Goal: Unclear: Browse casually

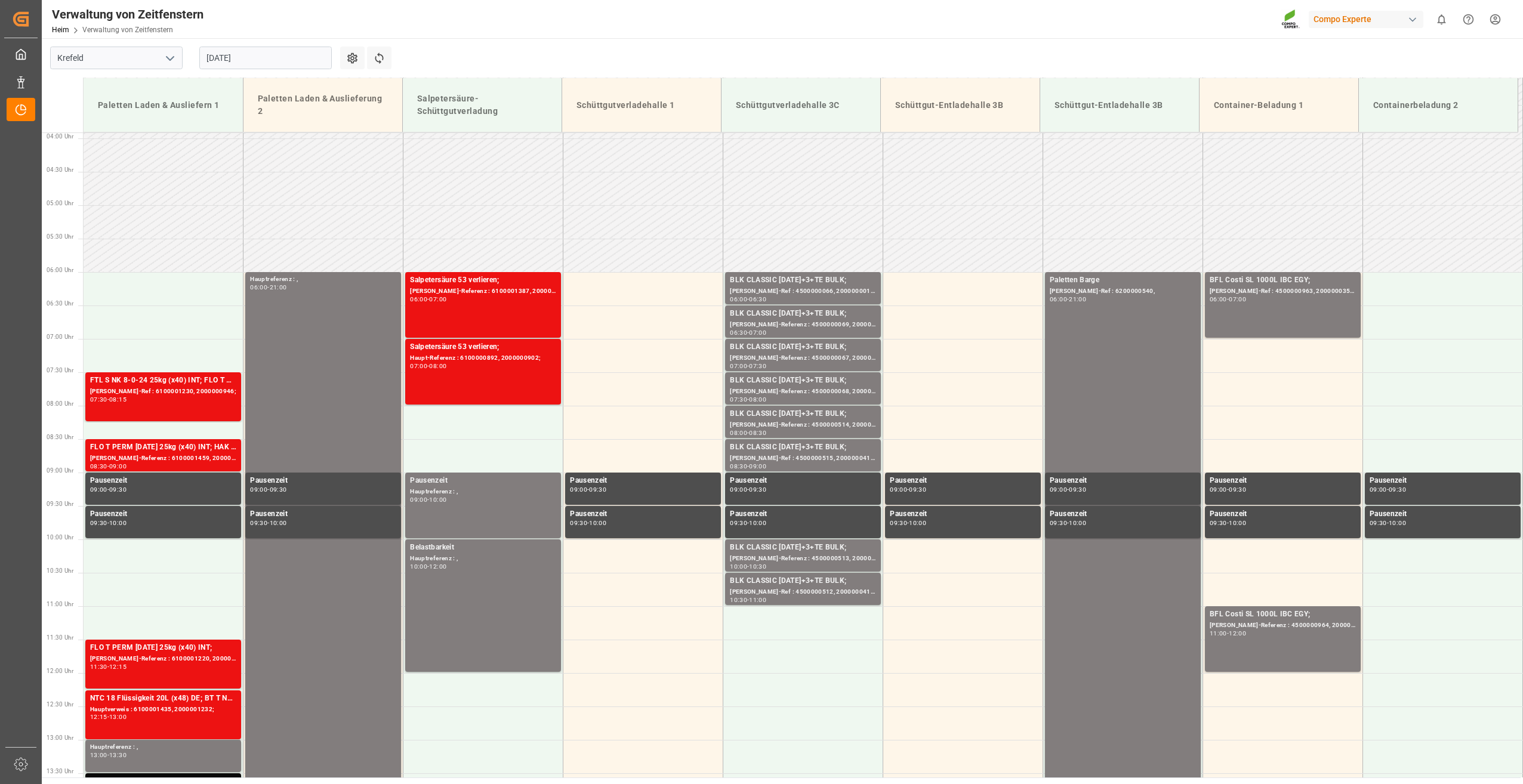
scroll to position [239, 0]
